Goal: Information Seeking & Learning: Learn about a topic

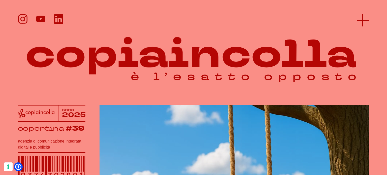
click at [362, 22] on line at bounding box center [362, 20] width 0 height 12
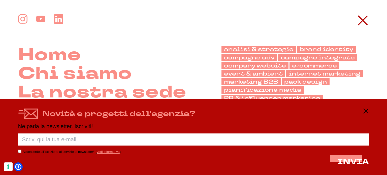
click at [367, 111] on line at bounding box center [365, 111] width 4 height 4
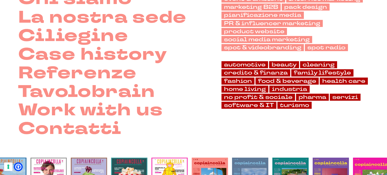
scroll to position [76, 0]
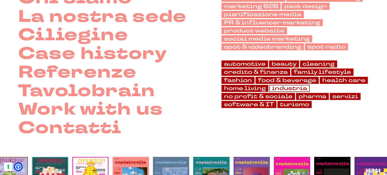
click at [296, 85] on link "industria" at bounding box center [289, 88] width 40 height 7
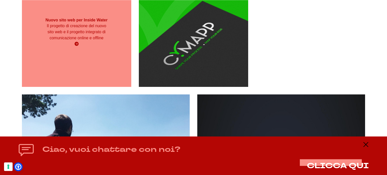
scroll to position [739, 0]
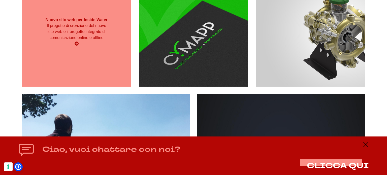
click at [76, 44] on icon at bounding box center [77, 44] width 4 height 4
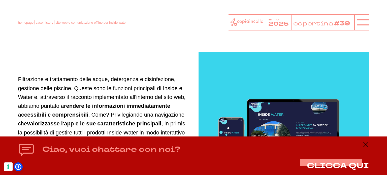
scroll to position [856, 0]
click at [366, 145] on icon at bounding box center [365, 144] width 6 height 6
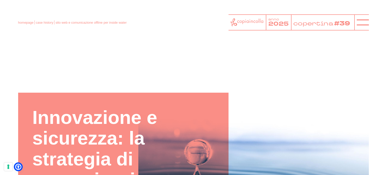
scroll to position [0, 0]
